Goal: Task Accomplishment & Management: Use online tool/utility

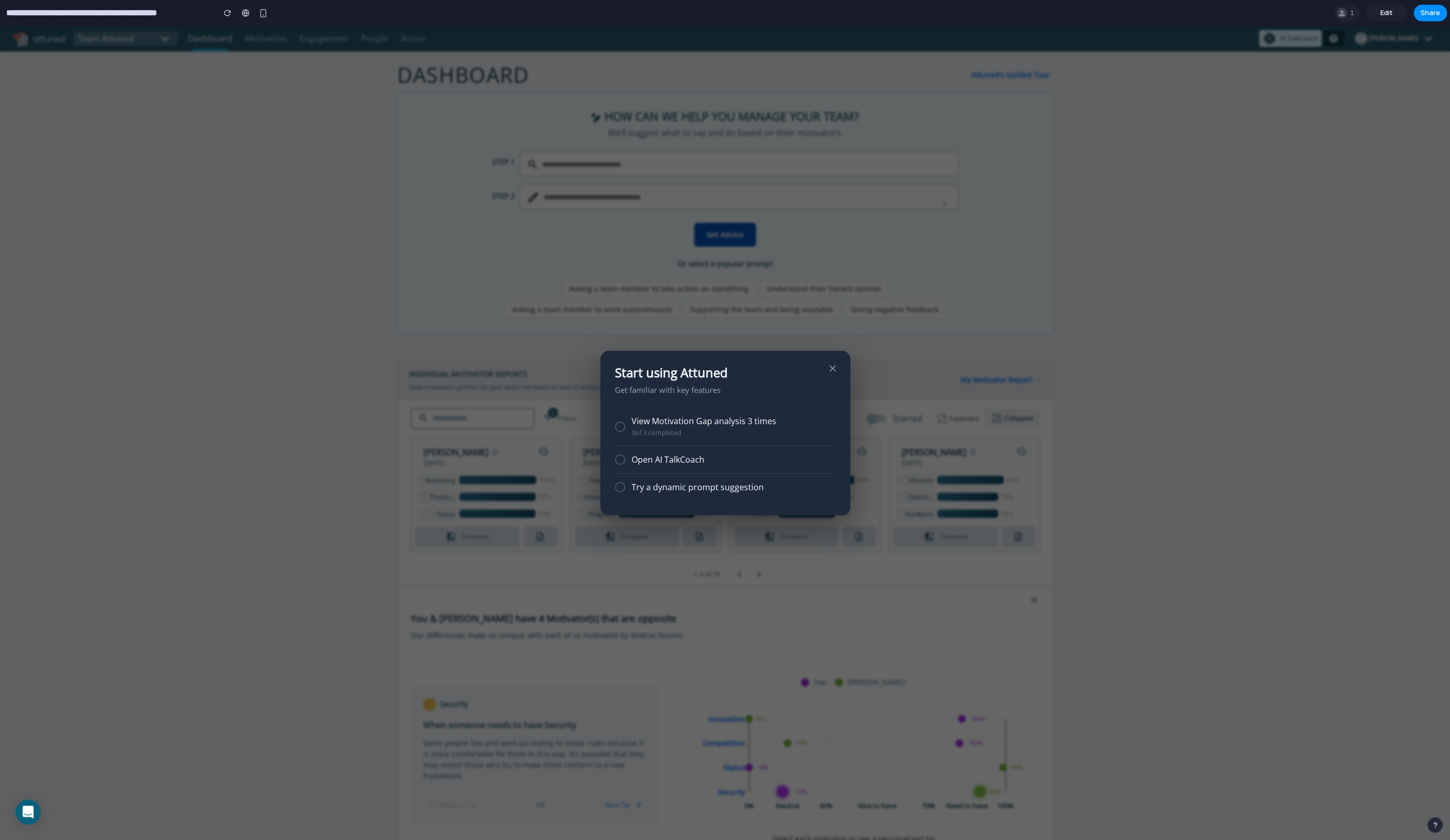
click at [690, 416] on div "View Motivation Gap analysis 3 times" at bounding box center [733, 421] width 204 height 10
click at [617, 431] on div at bounding box center [620, 427] width 10 height 10
click at [620, 466] on div "Open AI TalkCoach" at bounding box center [725, 460] width 221 height 28
click at [631, 460] on div "Open AI TalkCoach" at bounding box center [733, 460] width 204 height 10
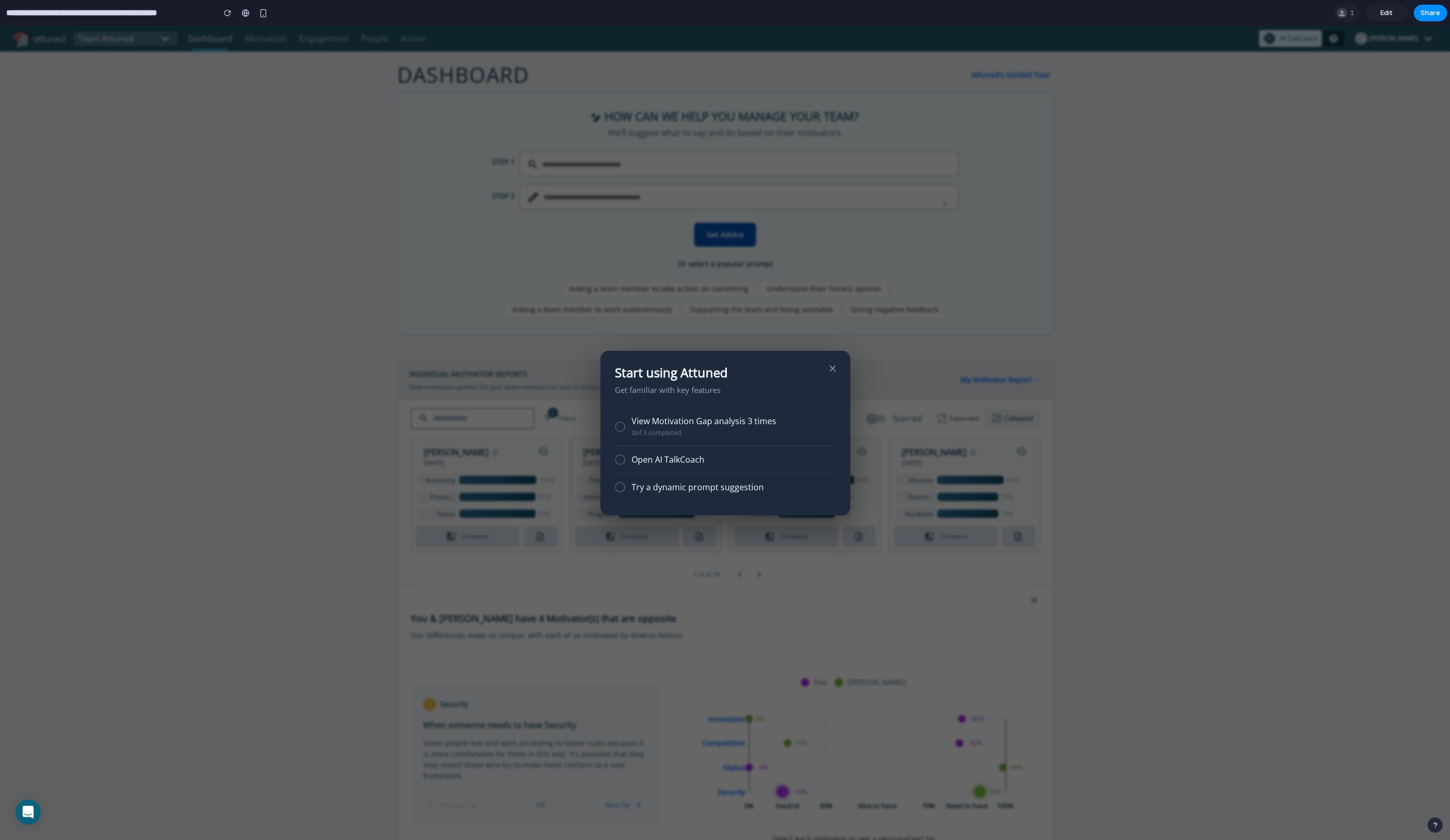
click at [667, 480] on div "Try a dynamic prompt suggestion" at bounding box center [725, 487] width 221 height 27
click at [667, 495] on div "Try a dynamic prompt suggestion" at bounding box center [725, 487] width 221 height 27
click at [634, 487] on div "Try a dynamic prompt suggestion" at bounding box center [733, 487] width 204 height 10
click at [622, 480] on div "Try a dynamic prompt suggestion" at bounding box center [725, 487] width 221 height 27
click at [617, 490] on div at bounding box center [620, 487] width 10 height 10
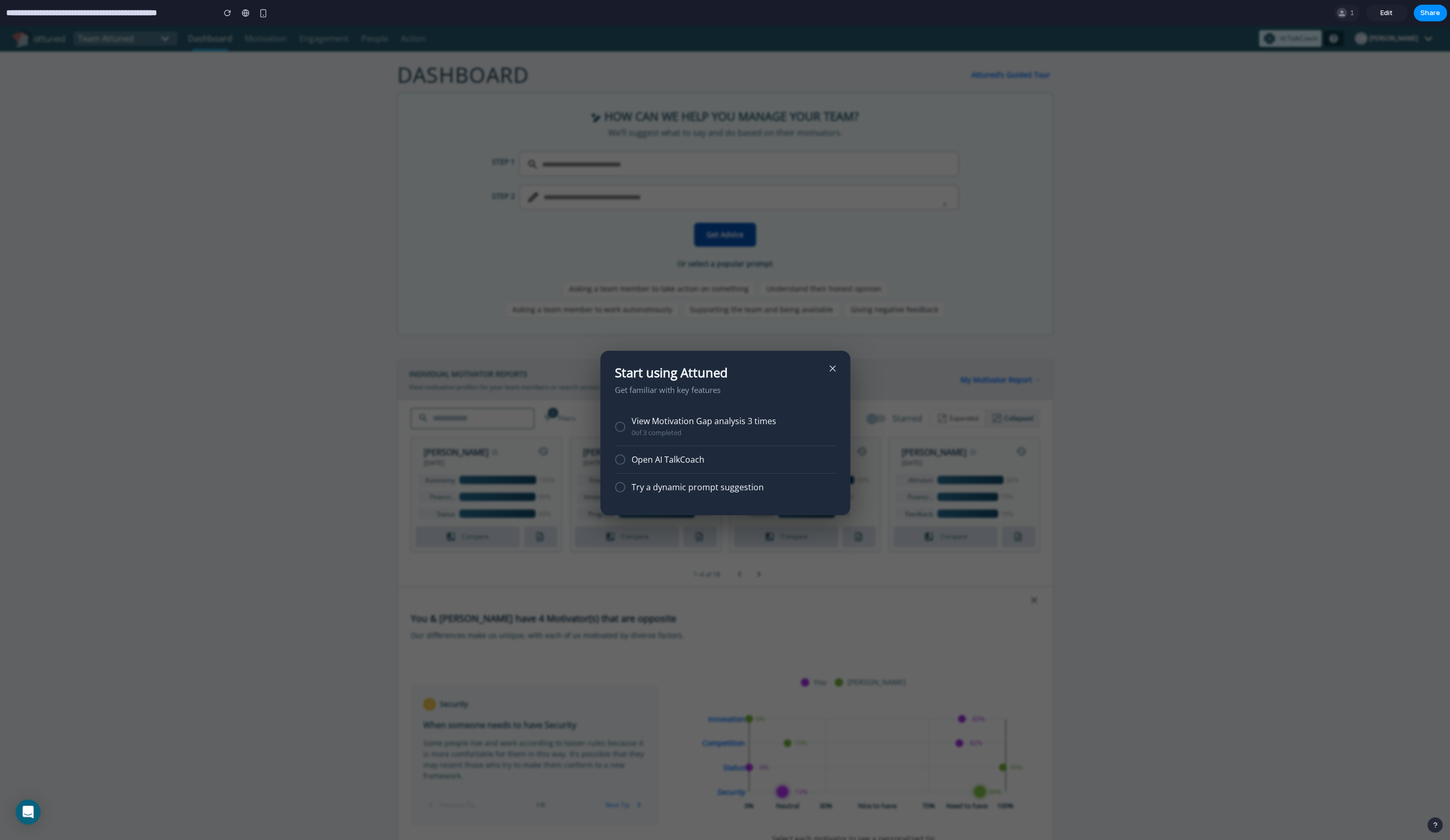
click at [827, 369] on icon at bounding box center [832, 369] width 10 height 10
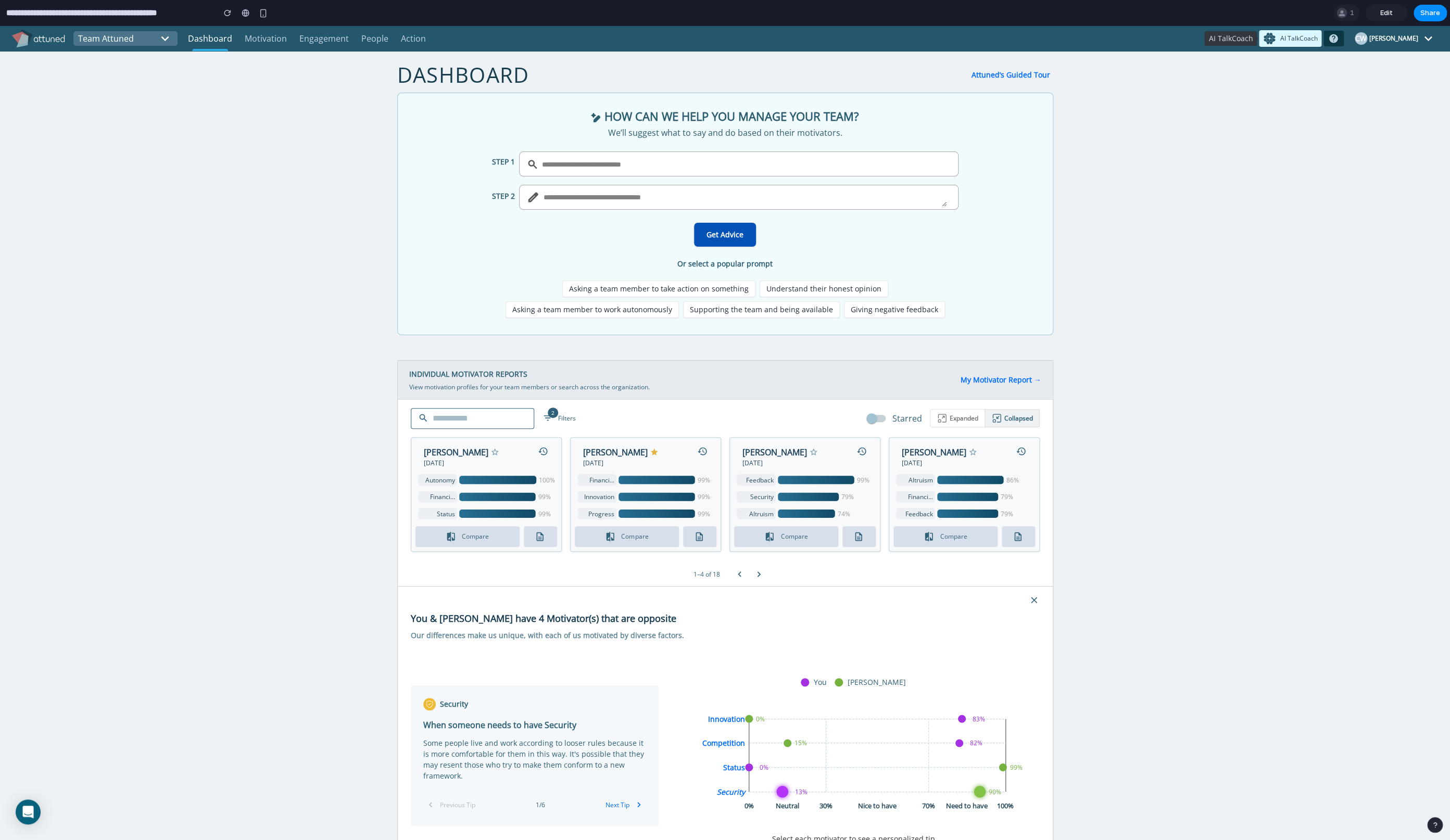
click at [1291, 42] on span "AI TalkCoach" at bounding box center [1298, 38] width 37 height 7
click at [833, 164] on input "text" at bounding box center [738, 163] width 394 height 17
click at [802, 128] on p "We’ll suggest what to say and do based on their motivators." at bounding box center [725, 133] width 622 height 12
click at [781, 160] on input "text" at bounding box center [738, 163] width 394 height 17
click at [791, 207] on textarea at bounding box center [745, 197] width 403 height 19
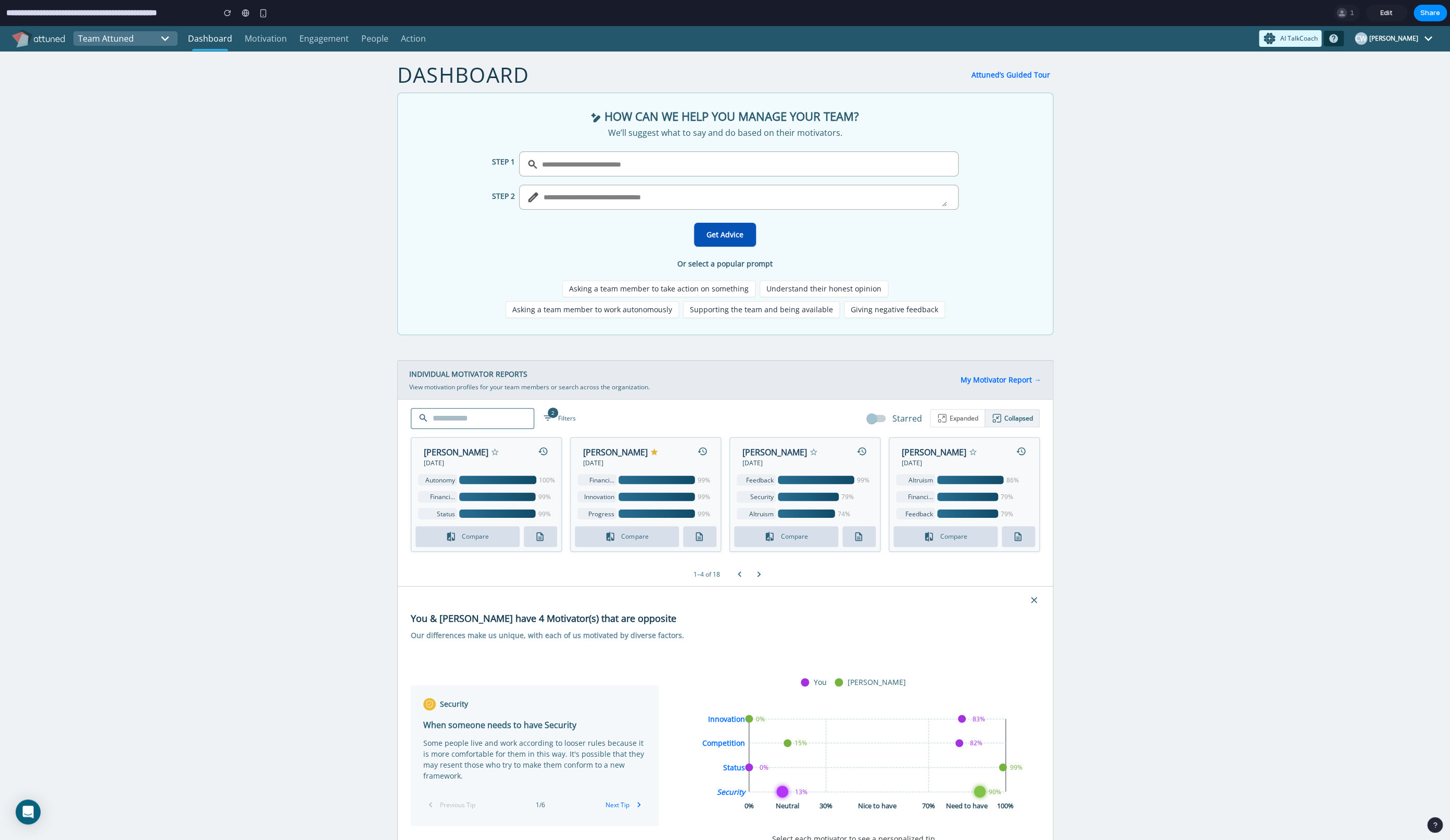
click at [1168, 212] on div "Dashboard Attuned’s Guided Tour HOW CAN WE HELP YOU MANAGE YOUR TEAM? We’ll sug…" at bounding box center [725, 689] width 1450 height 1250
drag, startPoint x: 1168, startPoint y: 212, endPoint x: 1273, endPoint y: 150, distance: 121.9
click at [1273, 150] on div "Dashboard Attuned’s Guided Tour HOW CAN WE HELP YOU MANAGE YOUR TEAM? We’ll sug…" at bounding box center [725, 689] width 1450 height 1250
click at [1379, 40] on div "[PERSON_NAME]" at bounding box center [1393, 38] width 49 height 10
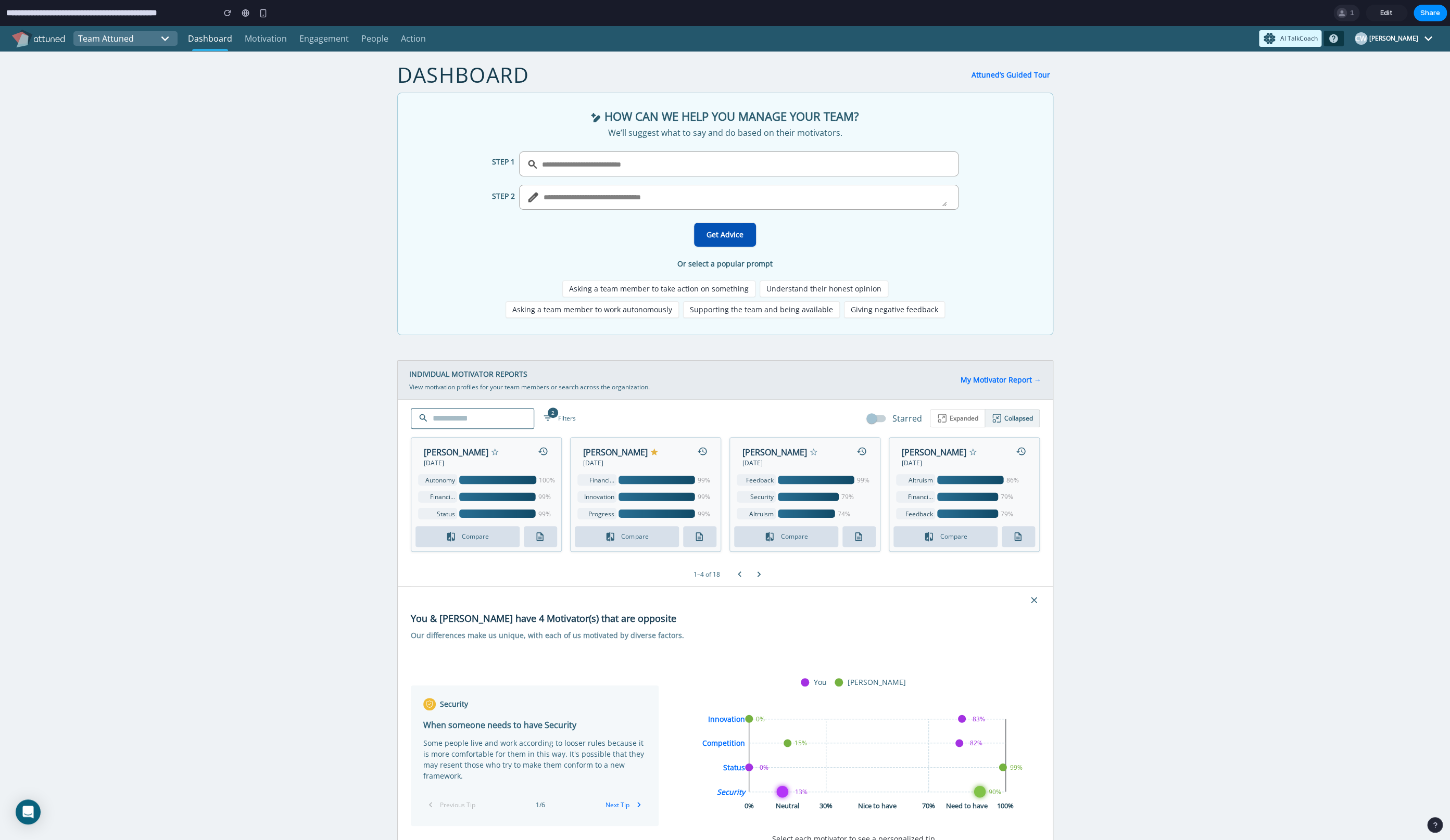
click at [1355, 17] on span "1" at bounding box center [1353, 13] width 7 height 10
click at [262, 13] on div "button" at bounding box center [263, 13] width 9 height 9
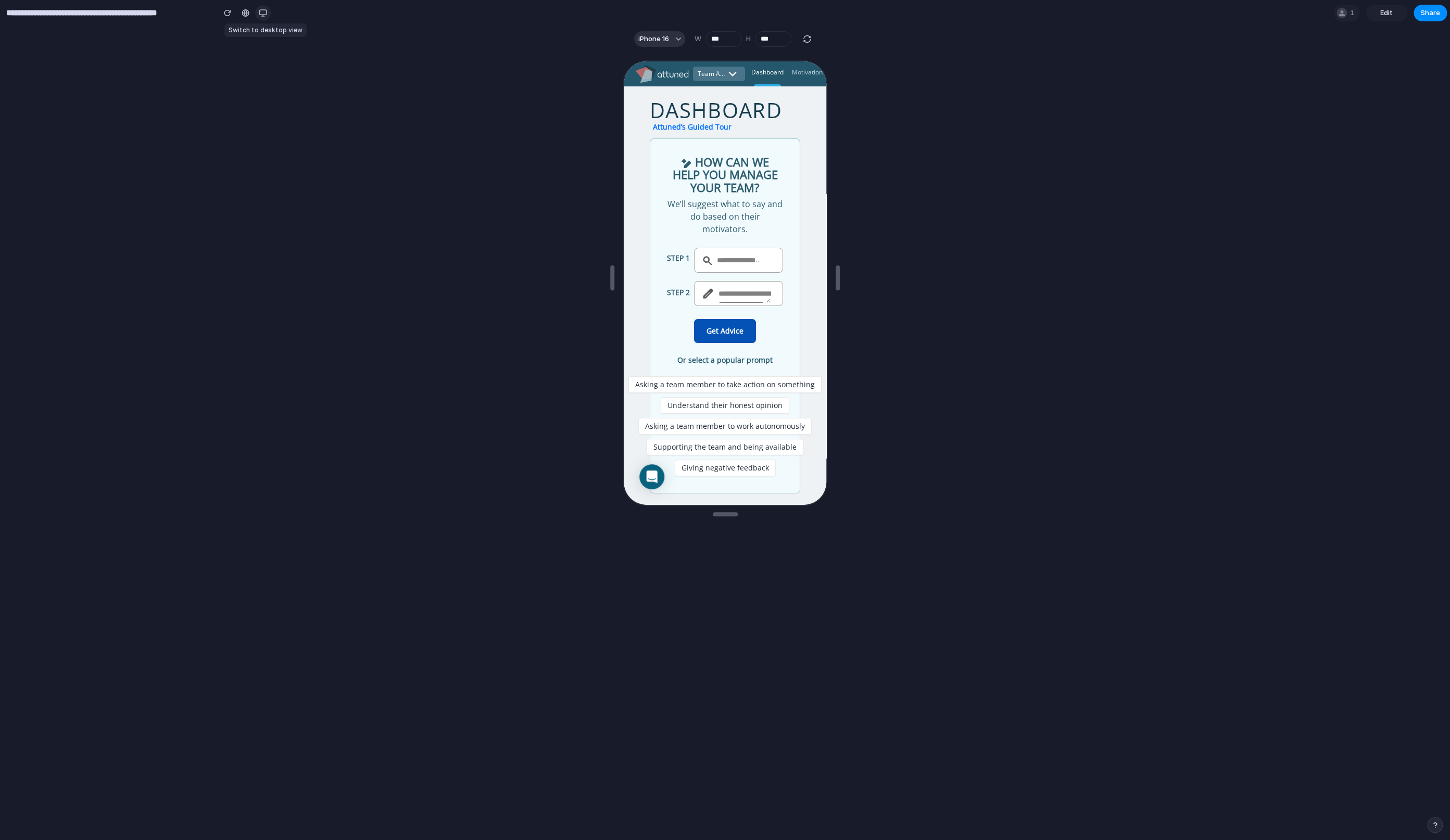
click at [262, 13] on div "button" at bounding box center [262, 12] width 8 height 8
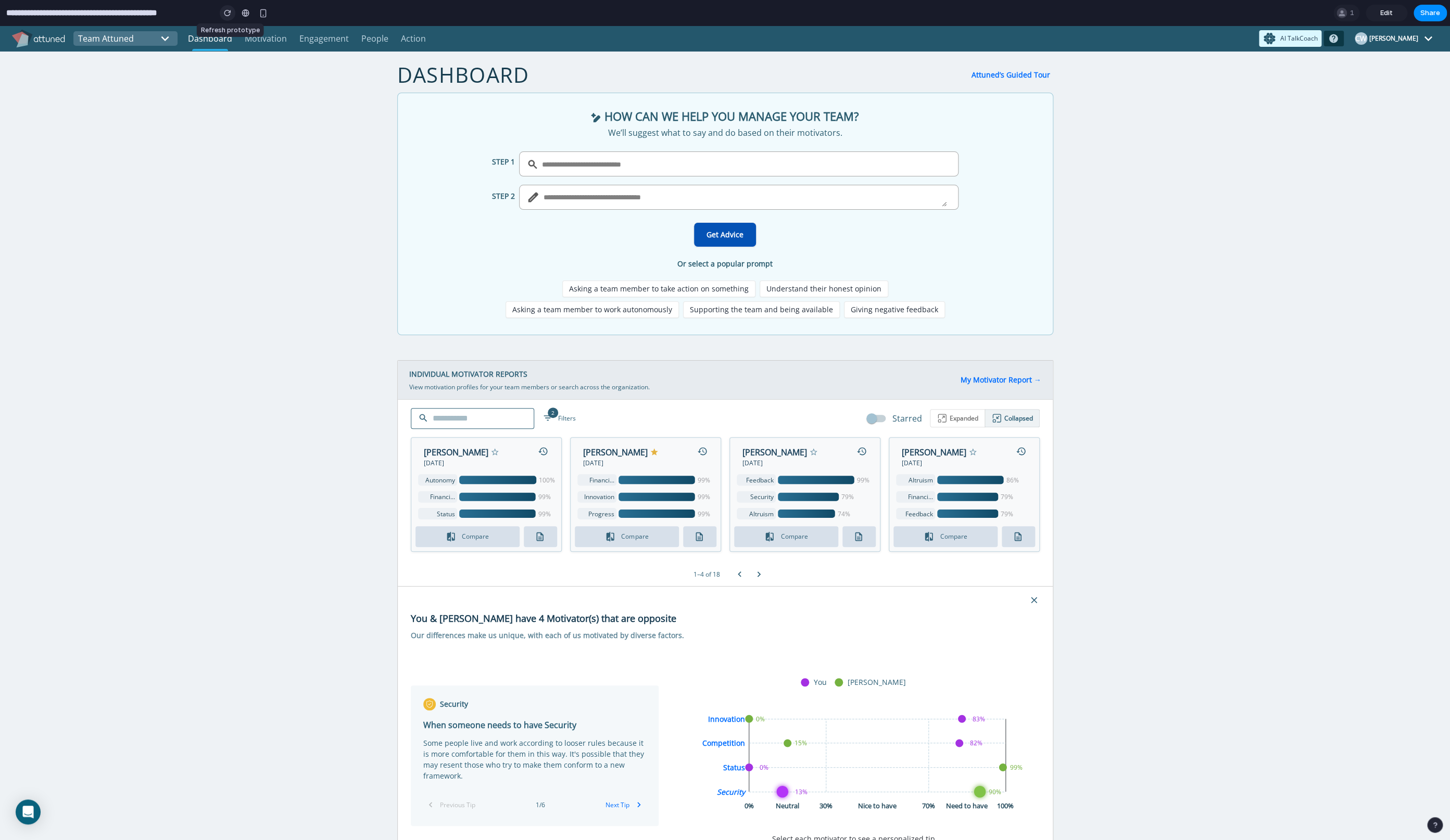
click at [224, 12] on button "button" at bounding box center [227, 12] width 15 height 15
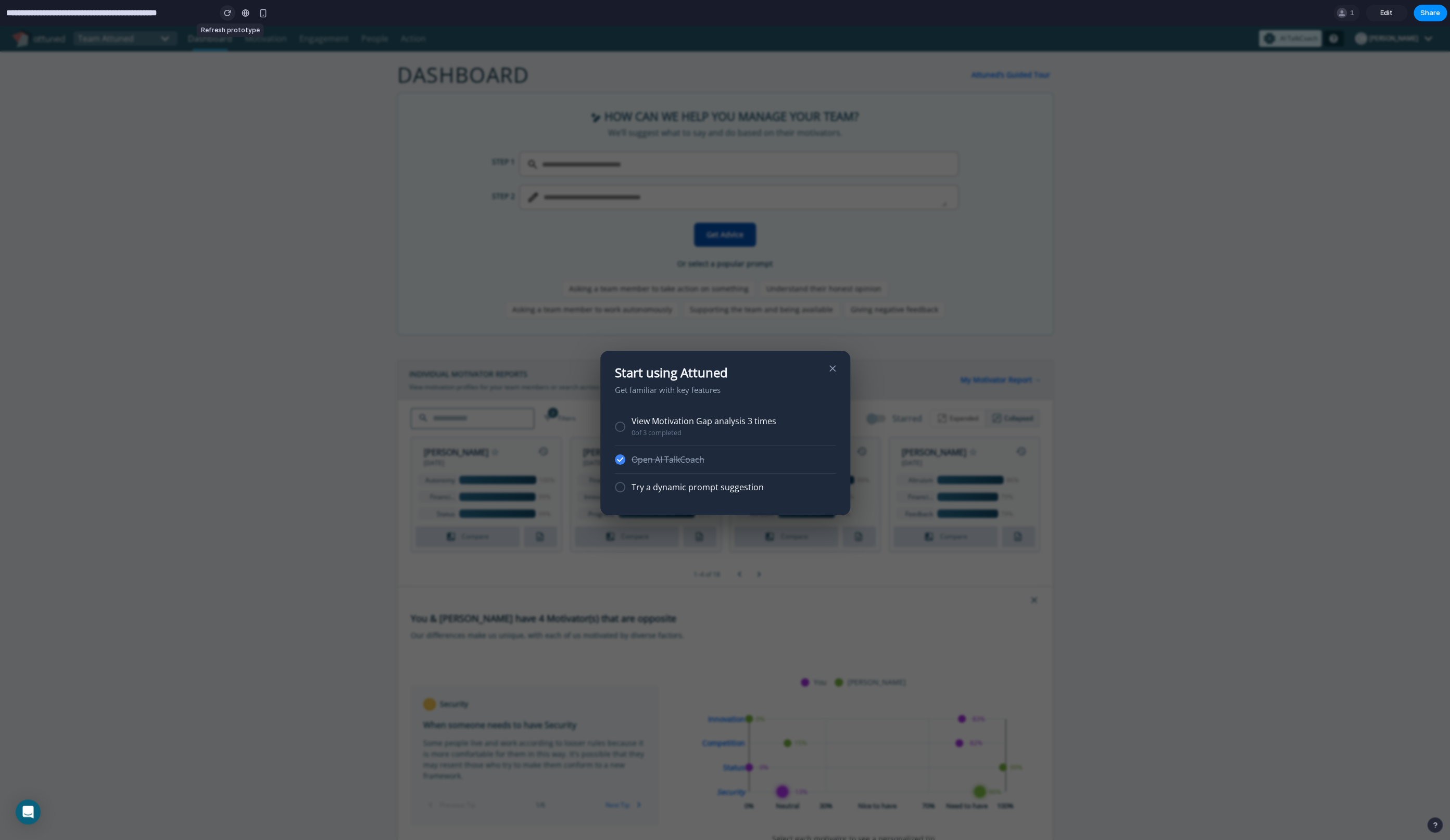
click at [224, 12] on button "button" at bounding box center [227, 12] width 15 height 15
click at [619, 427] on div at bounding box center [620, 427] width 10 height 10
click at [626, 489] on div "Try a dynamic prompt suggestion" at bounding box center [725, 487] width 221 height 27
click at [832, 368] on icon at bounding box center [832, 369] width 10 height 10
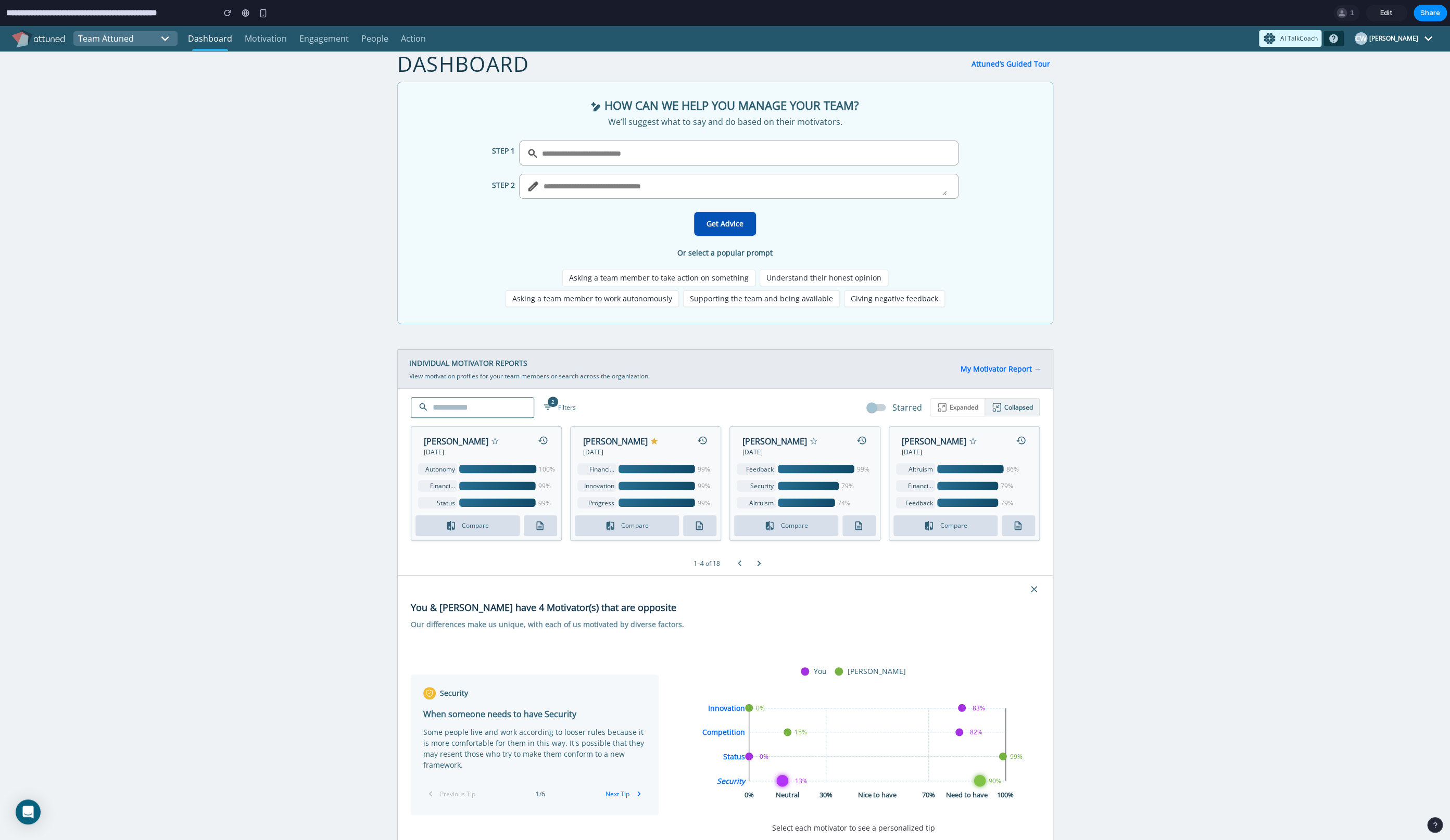
scroll to position [13, 0]
click at [620, 786] on button "Next tip" at bounding box center [623, 792] width 45 height 17
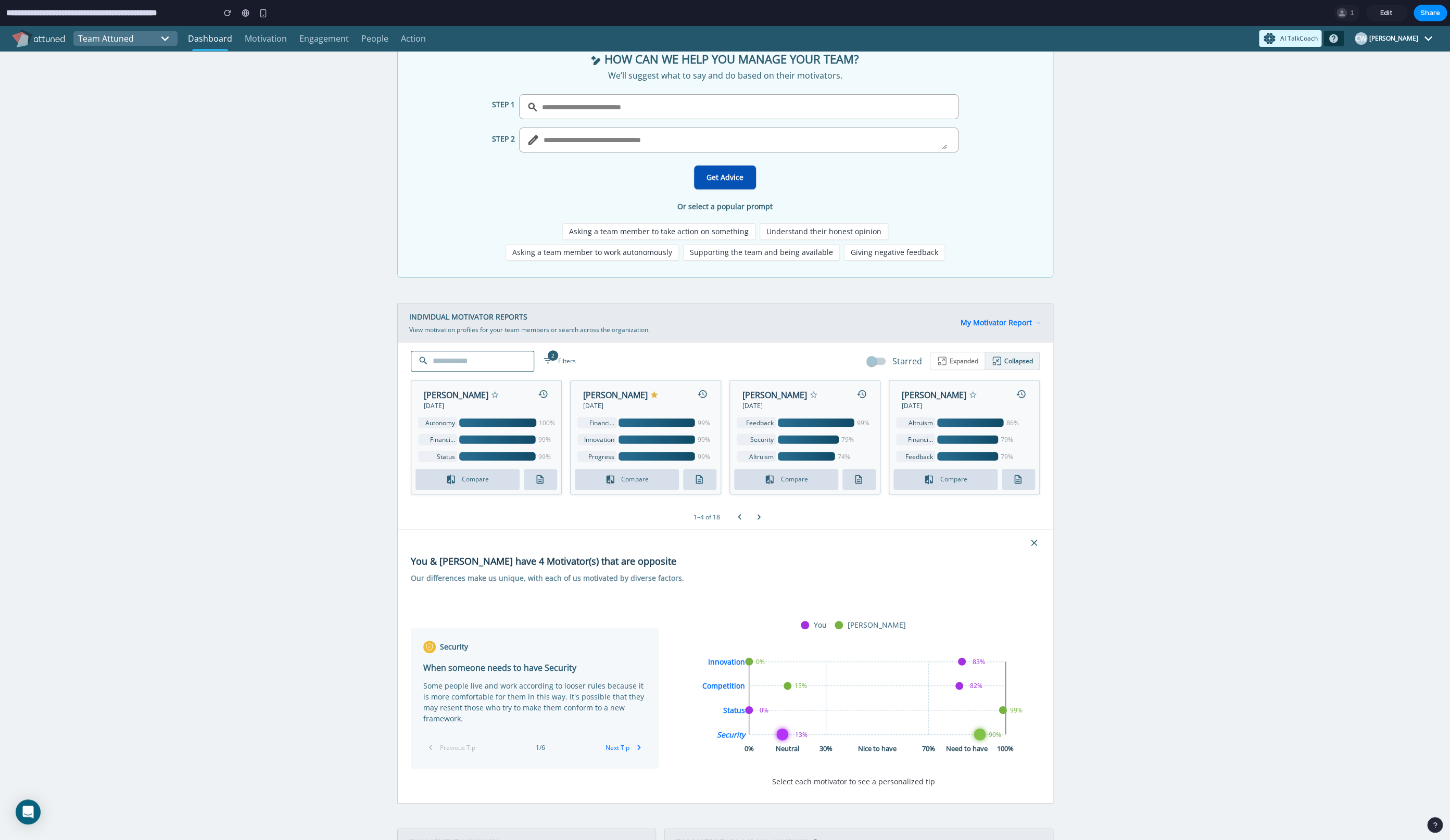
scroll to position [0, 0]
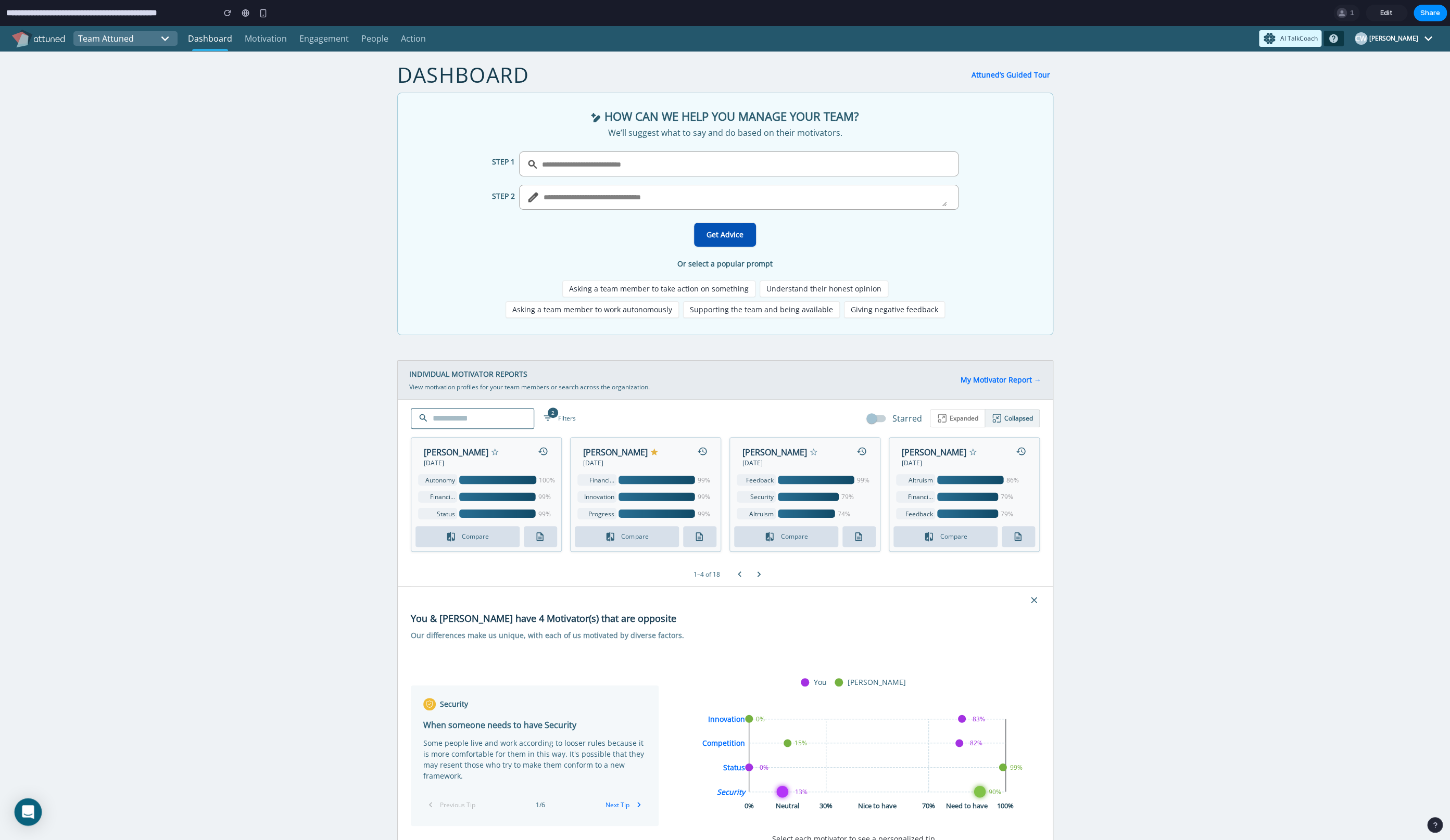
click at [35, 811] on icon at bounding box center [28, 811] width 13 height 13
click at [640, 537] on button "Compare" at bounding box center [627, 537] width 104 height 21
click at [836, 388] on div "INDIVIDUAL MOTIVATOR REPORTS View motivation profiles for your team members or …" at bounding box center [724, 380] width 655 height 39
click at [1028, 385] on div "INDIVIDUAL MOTIVATOR REPORTS View motivation profiles for your team members or …" at bounding box center [724, 380] width 655 height 39
click at [1028, 376] on link "My Motivator Report →" at bounding box center [1001, 379] width 81 height 10
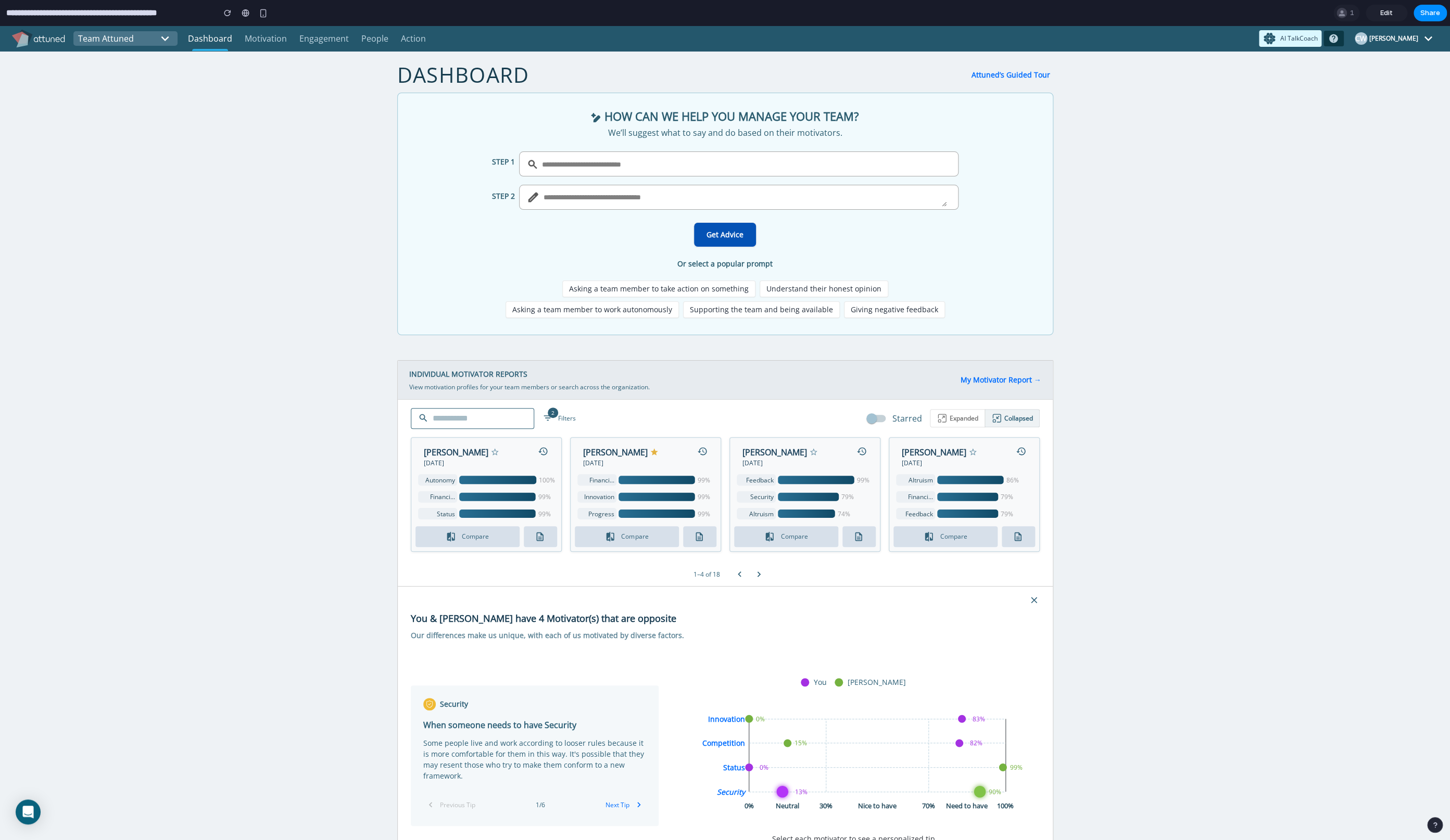
click at [1002, 373] on div "INDIVIDUAL MOTIVATOR REPORTS View motivation profiles for your team members or …" at bounding box center [724, 380] width 655 height 39
click at [231, 16] on div "button" at bounding box center [227, 13] width 7 height 7
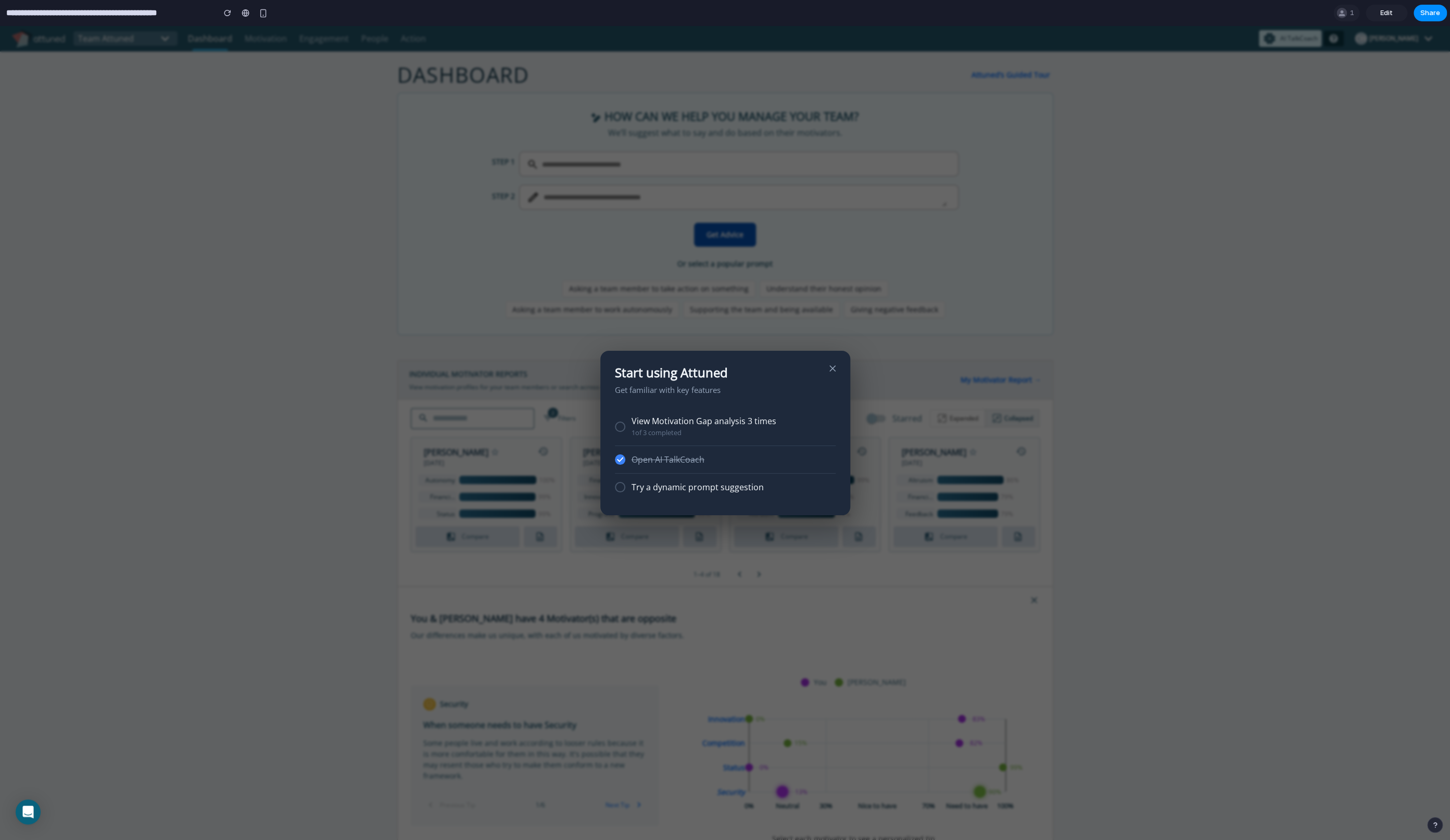
click at [621, 430] on div "View Motivation Gap analysis 3 times 1 of 3 completed" at bounding box center [725, 427] width 221 height 38
click at [617, 430] on div at bounding box center [620, 427] width 10 height 10
click at [619, 496] on div "Try a dynamic prompt suggestion" at bounding box center [725, 487] width 221 height 27
click at [619, 487] on div at bounding box center [620, 487] width 10 height 10
click at [653, 492] on div "Try a dynamic prompt suggestion" at bounding box center [733, 487] width 204 height 10
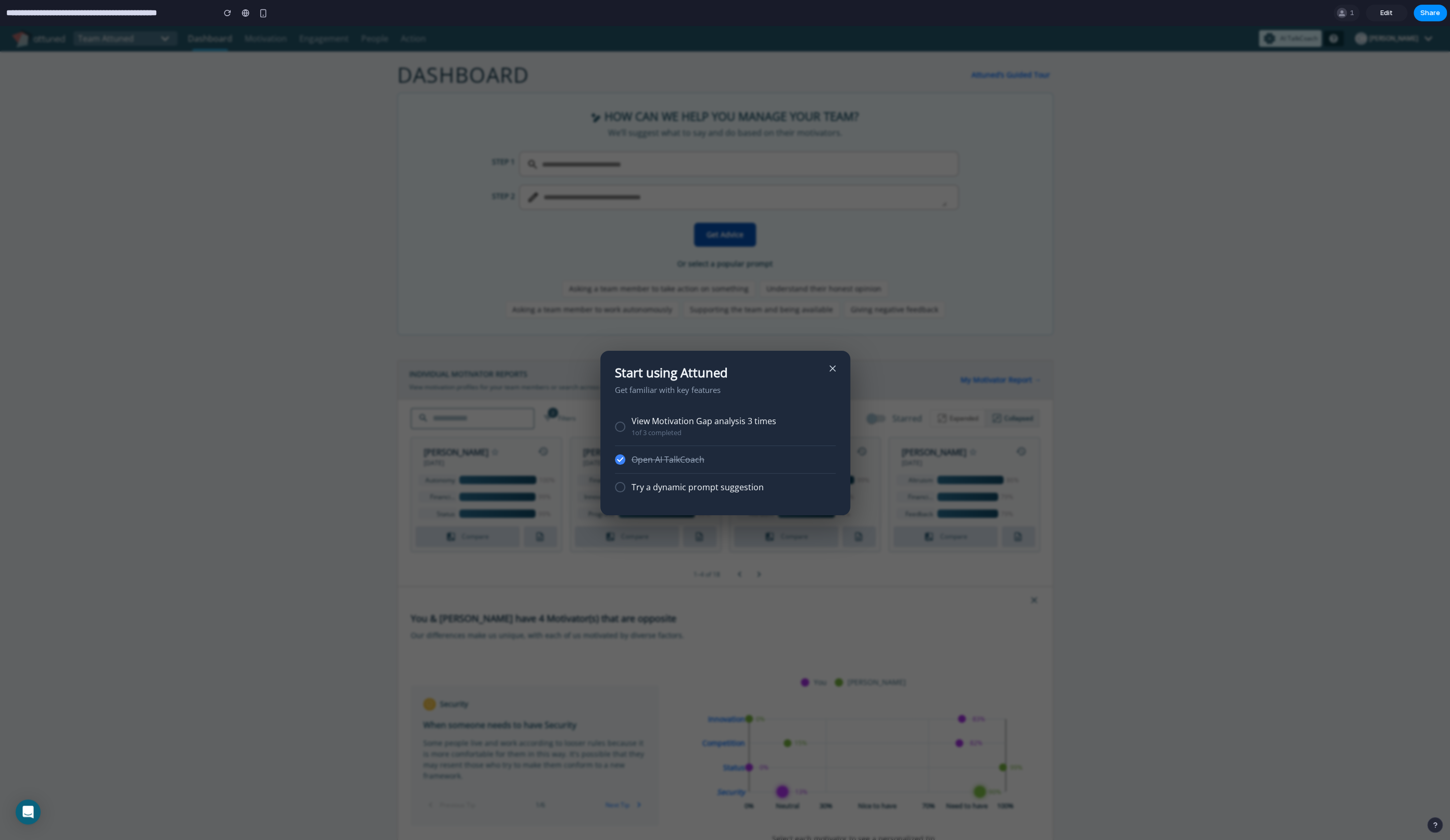
click at [825, 375] on button at bounding box center [832, 369] width 15 height 15
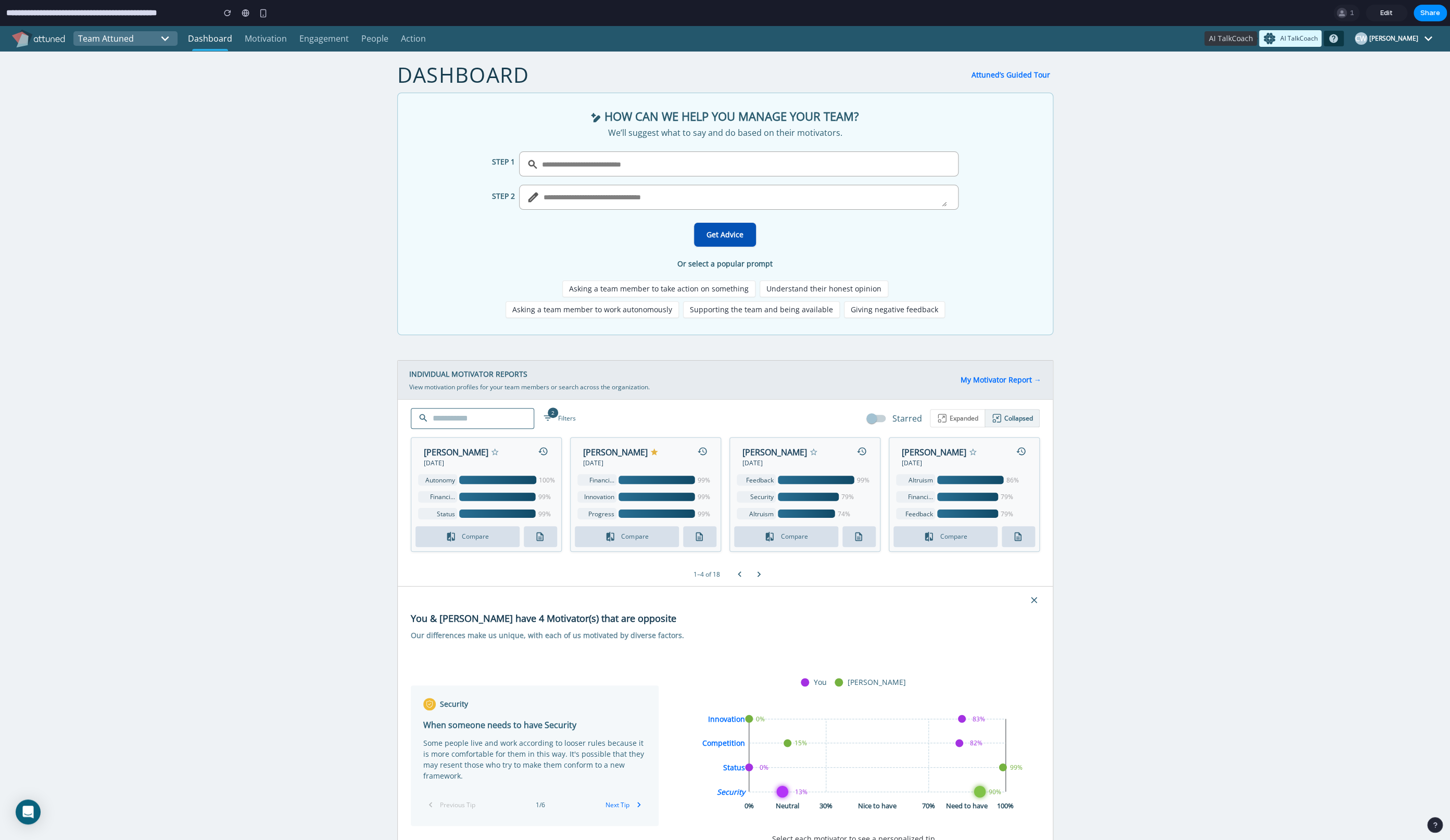
click at [1303, 44] on button ".llm_feature_icon_dark_svg__cls-1{fill:#fff}.llm_feature_icon_dark_svg__cls-2{f…" at bounding box center [1289, 38] width 62 height 17
click at [1031, 602] on icon "button" at bounding box center [1034, 600] width 7 height 7
click at [976, 381] on link "My Motivator Report →" at bounding box center [1001, 379] width 81 height 10
click at [1351, 11] on span "1" at bounding box center [1353, 13] width 7 height 10
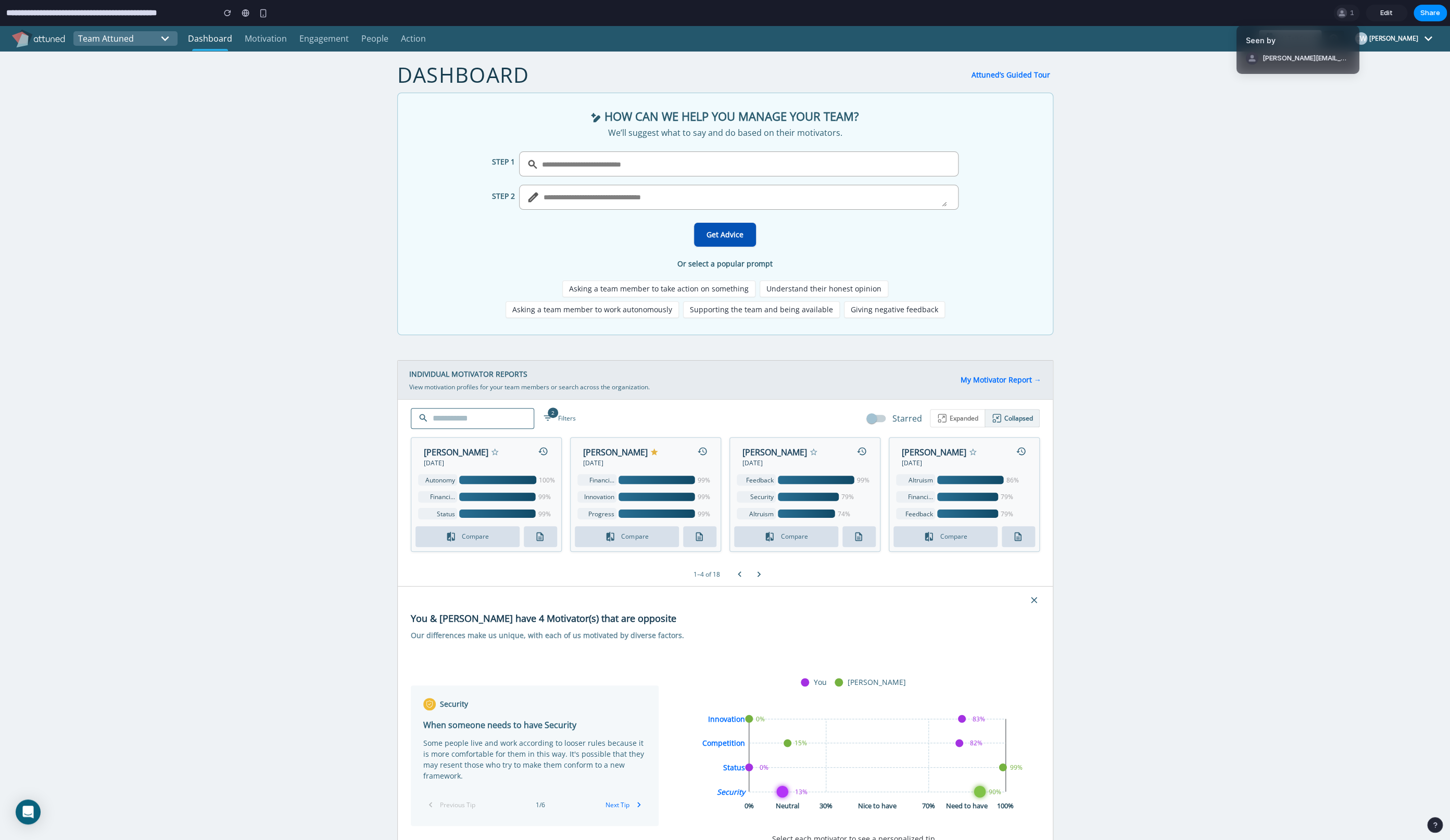
click at [1259, 174] on div "Seen by [PERSON_NAME][EMAIL_ADDRESS][PERSON_NAME]" at bounding box center [725, 420] width 1450 height 840
click at [656, 454] on icon "button" at bounding box center [654, 452] width 7 height 7
click at [491, 452] on icon "button" at bounding box center [495, 452] width 7 height 7
click at [487, 457] on div "[PERSON_NAME]" at bounding box center [461, 452] width 76 height 12
